Goal: Transaction & Acquisition: Subscribe to service/newsletter

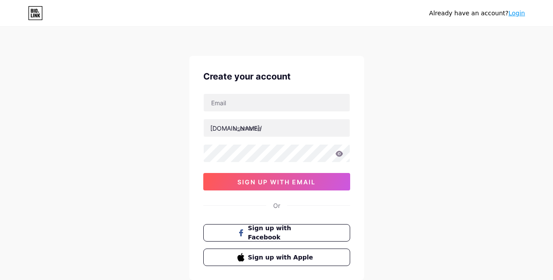
click at [246, 117] on div "[DOMAIN_NAME]/ sign up with email" at bounding box center [276, 141] width 147 height 97
click at [253, 102] on input "text" at bounding box center [277, 102] width 146 height 17
type input "[EMAIL_ADDRESS][DOMAIN_NAME]"
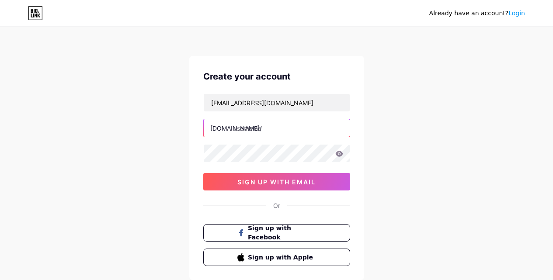
click at [255, 130] on input "text" at bounding box center [277, 127] width 146 height 17
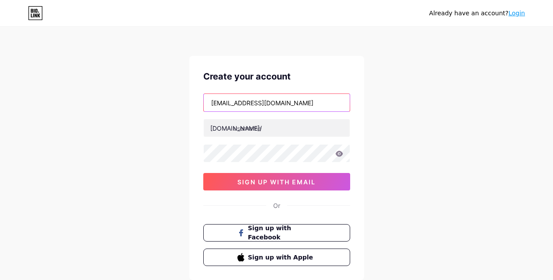
click at [234, 107] on input "[EMAIL_ADDRESS][DOMAIN_NAME]" at bounding box center [277, 102] width 146 height 17
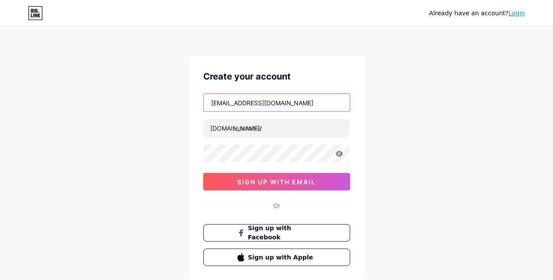
click at [234, 107] on input "[EMAIL_ADDRESS][DOMAIN_NAME]" at bounding box center [277, 102] width 146 height 17
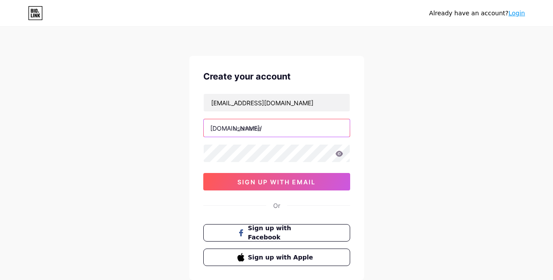
click at [270, 128] on input "text" at bounding box center [277, 127] width 146 height 17
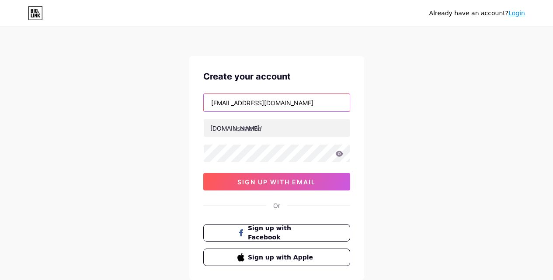
click at [233, 104] on input "[EMAIL_ADDRESS][DOMAIN_NAME]" at bounding box center [277, 102] width 146 height 17
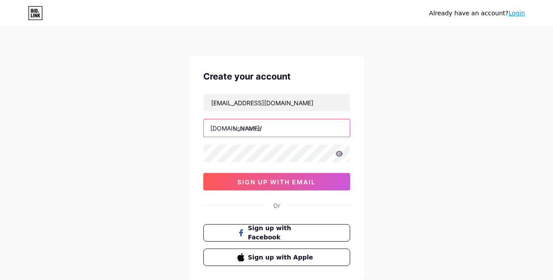
click at [266, 133] on input "text" at bounding box center [277, 127] width 146 height 17
paste input "shirleymoorep"
type input "shirleymoorep"
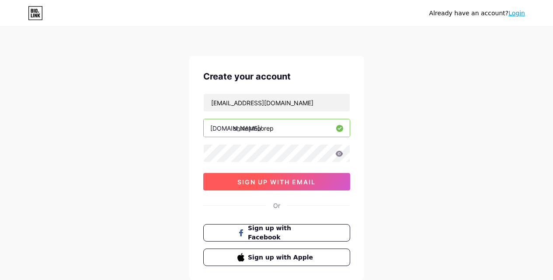
click at [215, 185] on button "sign up with email" at bounding box center [276, 181] width 147 height 17
